Goal: Task Accomplishment & Management: Complete application form

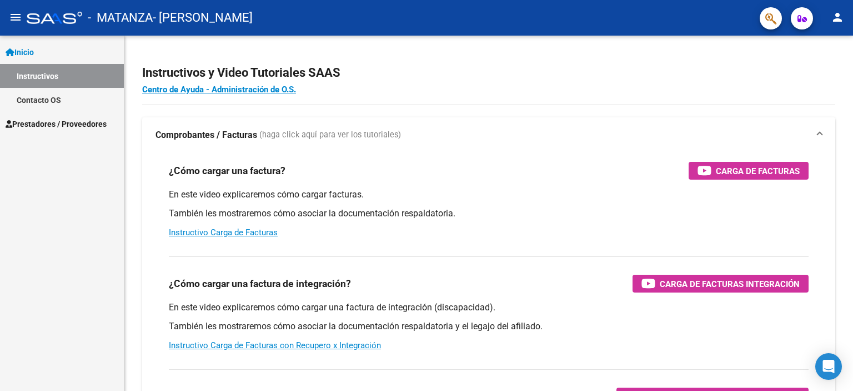
click at [69, 126] on span "Prestadores / Proveedores" at bounding box center [56, 124] width 101 height 12
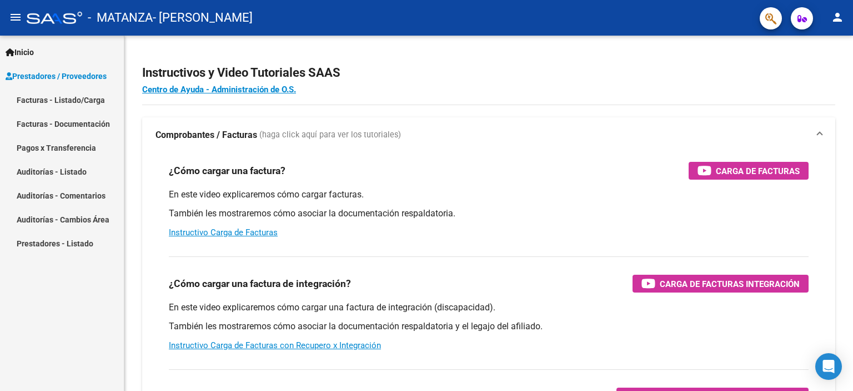
click at [51, 95] on link "Facturas - Listado/Carga" at bounding box center [62, 100] width 124 height 24
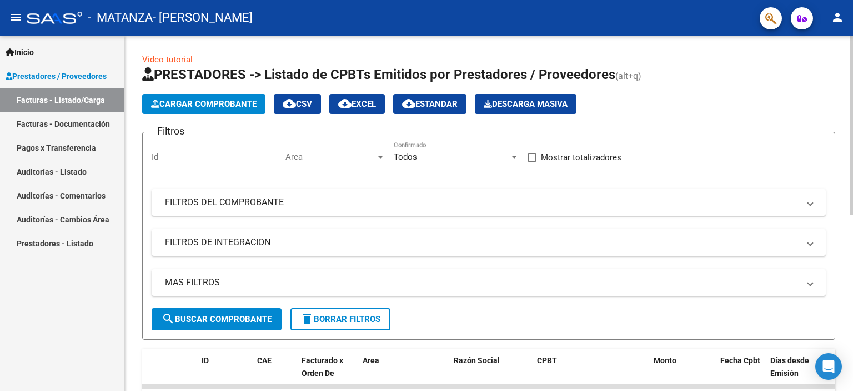
click at [177, 103] on span "Cargar Comprobante" at bounding box center [204, 104] width 106 height 10
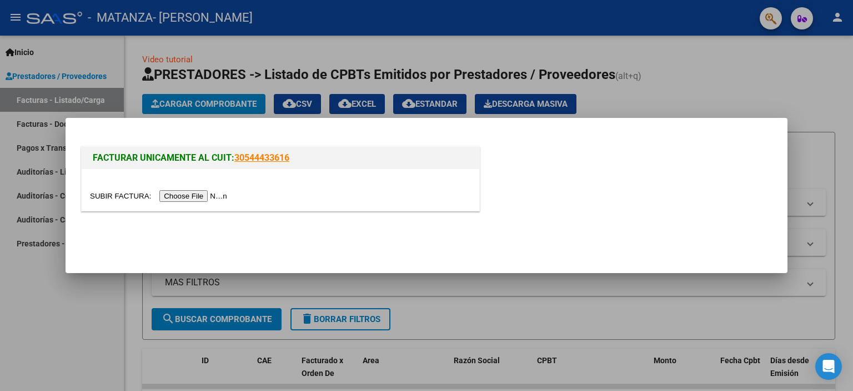
click at [198, 197] on input "file" at bounding box center [160, 196] width 141 height 12
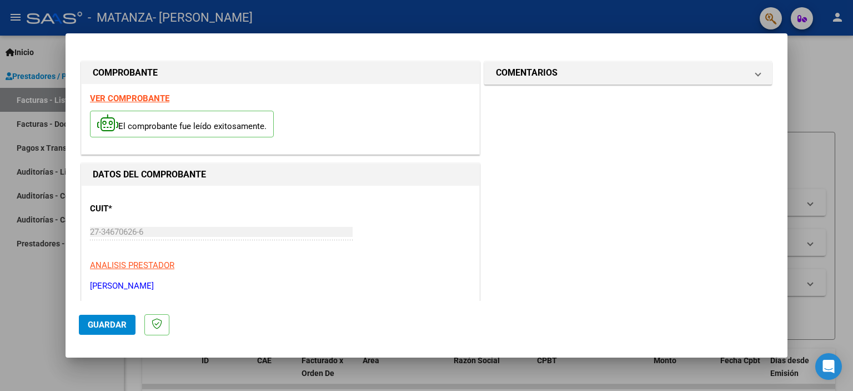
click at [123, 93] on strong "VER COMPROBANTE" at bounding box center [129, 98] width 79 height 10
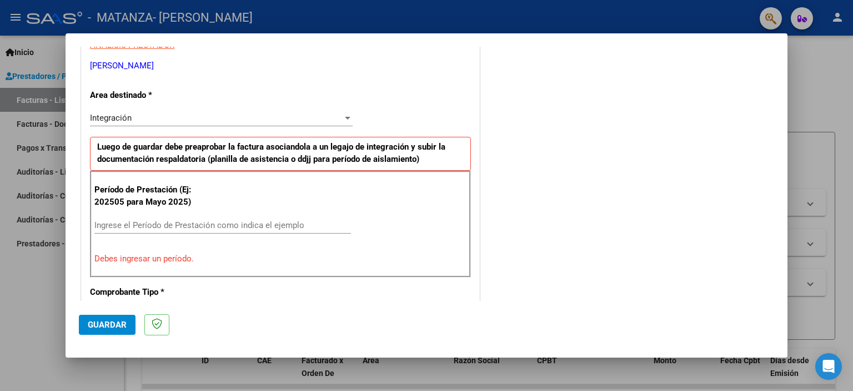
scroll to position [228, 0]
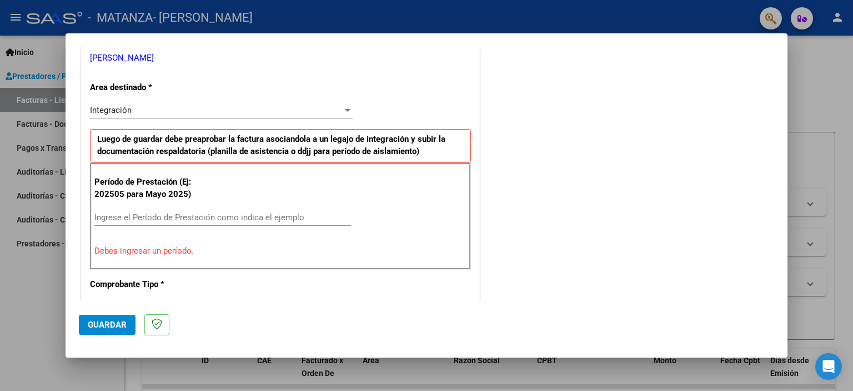
click at [143, 206] on div "Período de Prestación (Ej: 202505 para [DATE]) Ingrese el Período de Prestación…" at bounding box center [280, 216] width 381 height 107
click at [143, 217] on input "Ingrese el Período de Prestación como indica el ejemplo" at bounding box center [222, 217] width 257 height 10
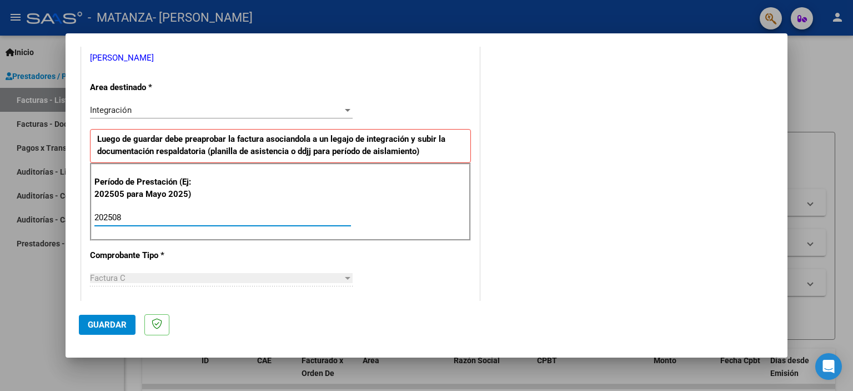
type input "202508"
click at [109, 320] on span "Guardar" at bounding box center [107, 324] width 39 height 10
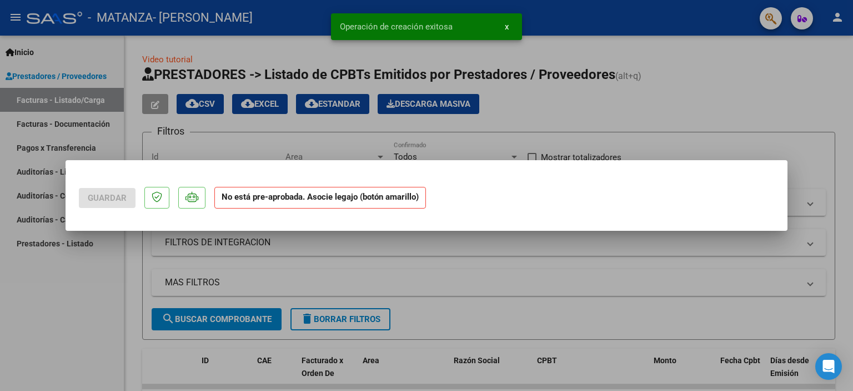
scroll to position [0, 0]
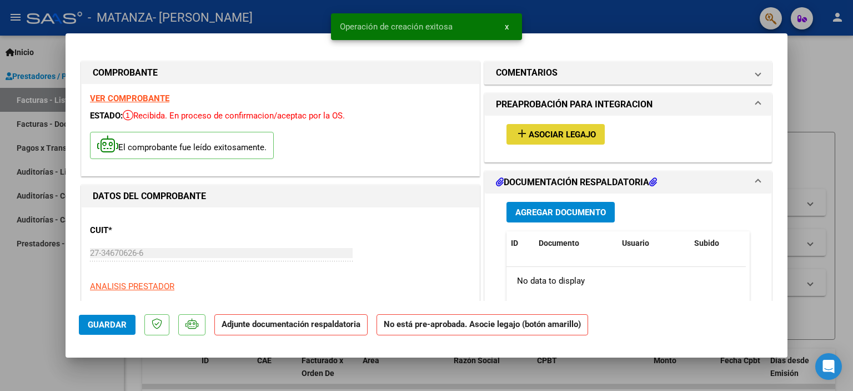
click at [549, 128] on button "add Asociar Legajo" at bounding box center [556, 134] width 98 height 21
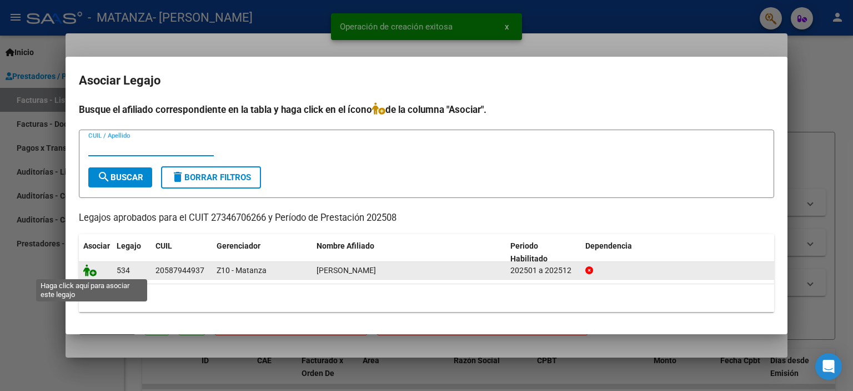
click at [89, 271] on icon at bounding box center [89, 270] width 13 height 12
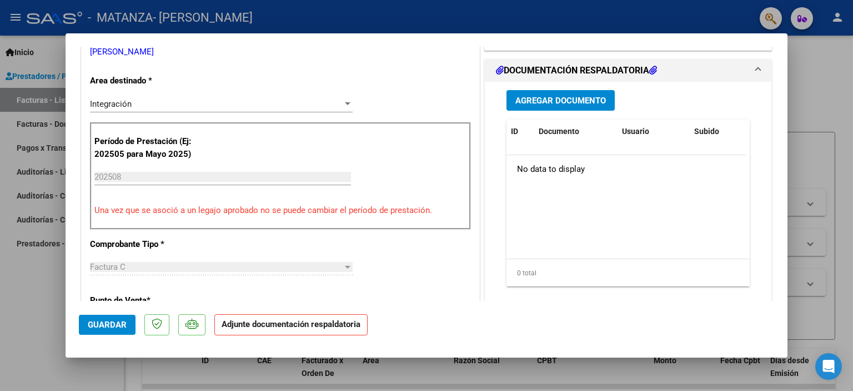
scroll to position [250, 0]
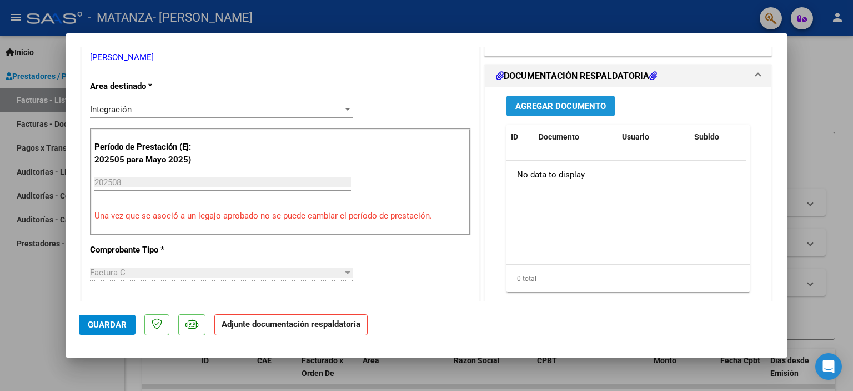
click at [518, 106] on span "Agregar Documento" at bounding box center [561, 106] width 91 height 10
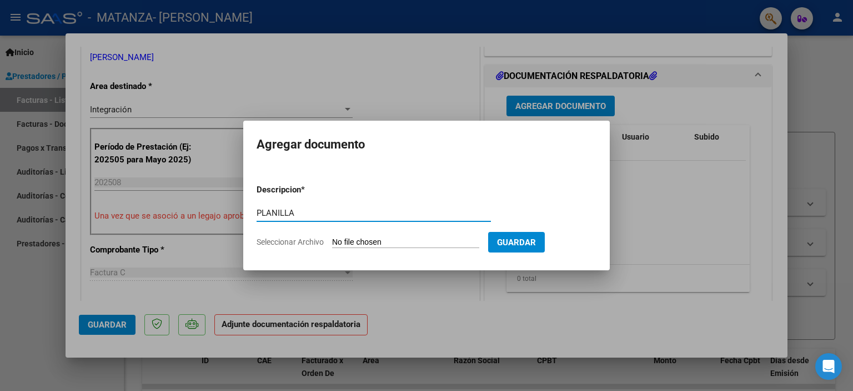
type input "PLANILLA"
click at [354, 241] on input "Seleccionar Archivo" at bounding box center [405, 242] width 147 height 11
type input "C:\fakepath\08 planilla.pdf"
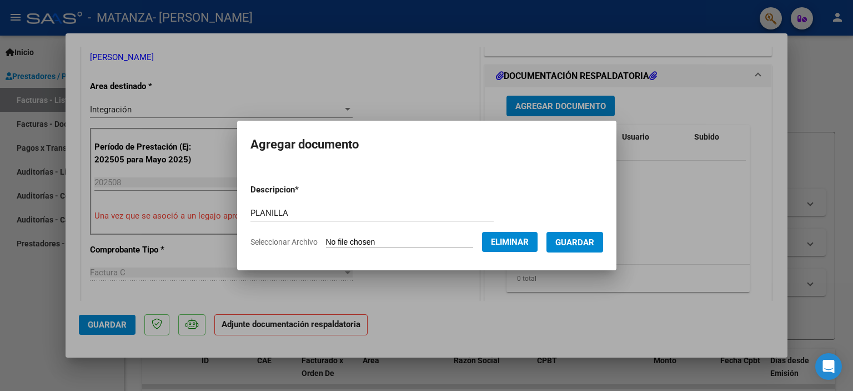
click at [578, 248] on button "Guardar" at bounding box center [575, 242] width 57 height 21
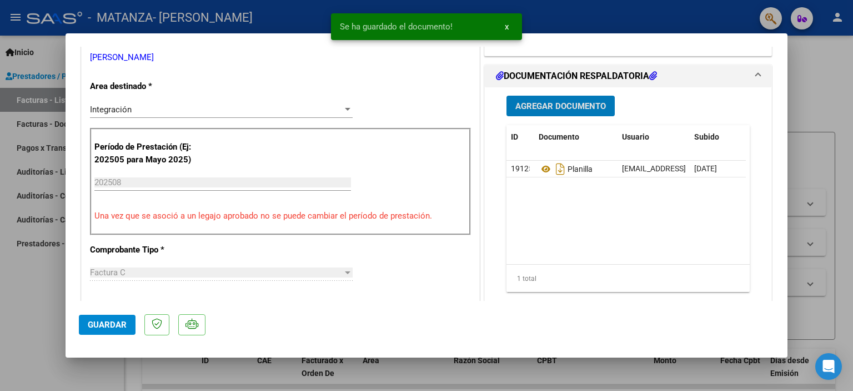
click at [93, 335] on mat-dialog-actions "Guardar" at bounding box center [427, 323] width 696 height 44
click at [96, 324] on span "Guardar" at bounding box center [107, 324] width 39 height 10
